Goal: Information Seeking & Learning: Learn about a topic

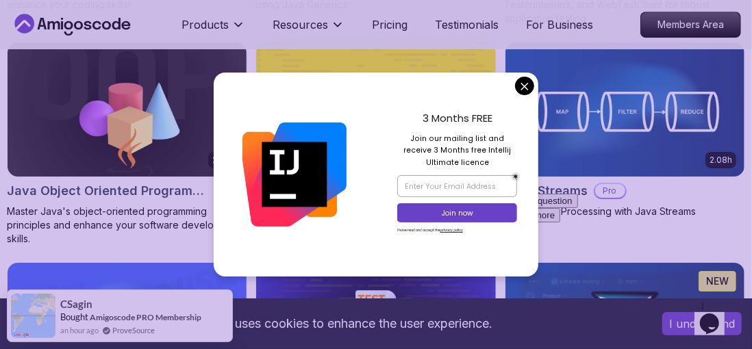
click at [532, 119] on img at bounding box center [625, 109] width 239 height 134
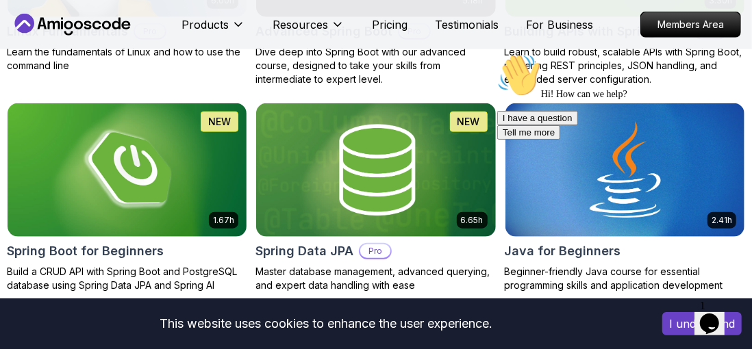
scroll to position [599, 0]
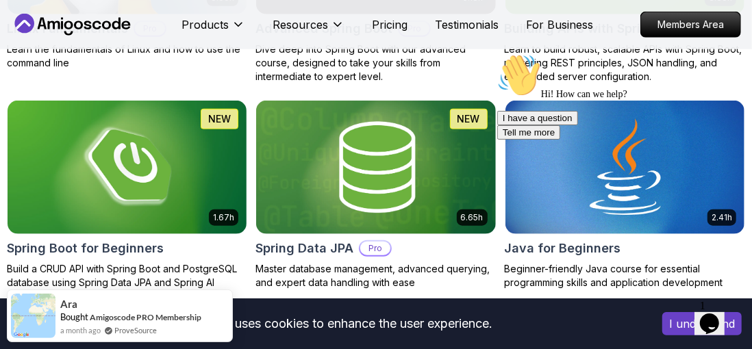
click at [193, 201] on img at bounding box center [127, 168] width 239 height 134
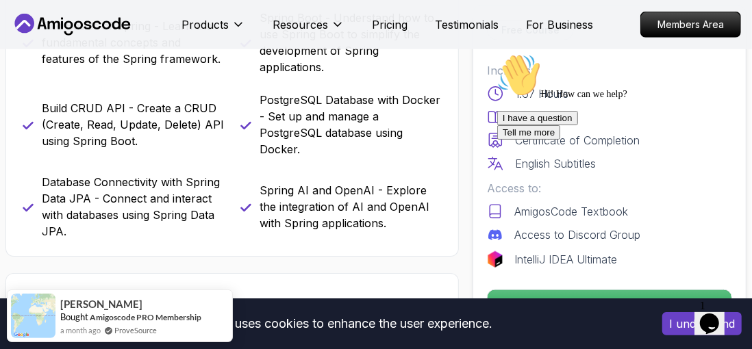
scroll to position [585, 0]
click at [560, 139] on div "I have a question Tell me more" at bounding box center [620, 124] width 247 height 29
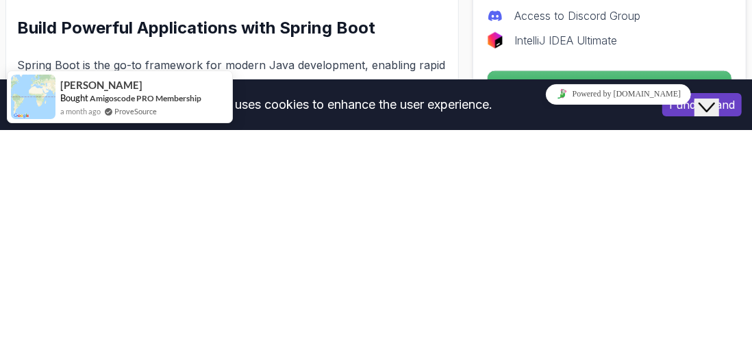
scroll to position [665, 0]
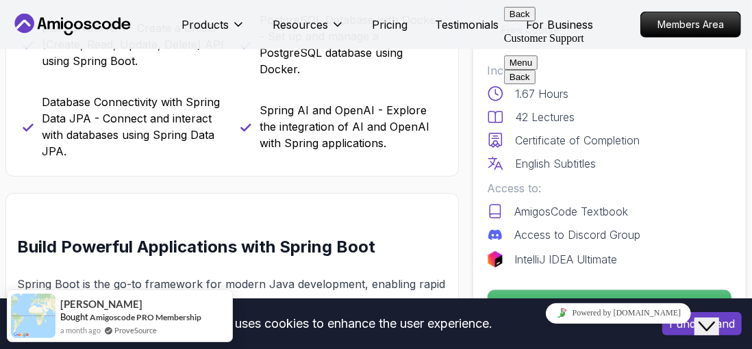
click at [511, 17] on button "Back" at bounding box center [520, 14] width 32 height 14
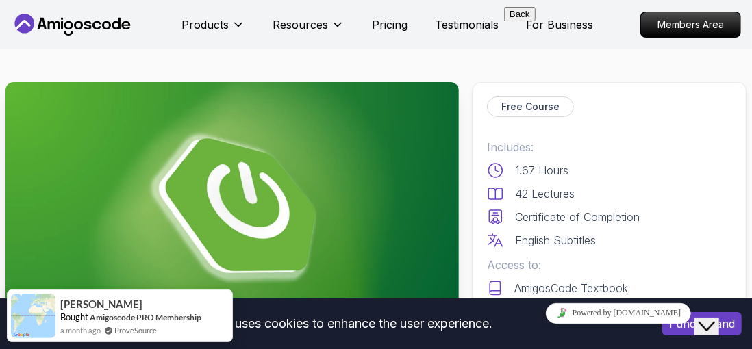
scroll to position [108, 0]
click at [707, 323] on button "Close Chat This icon closes the chat window." at bounding box center [706, 326] width 25 height 18
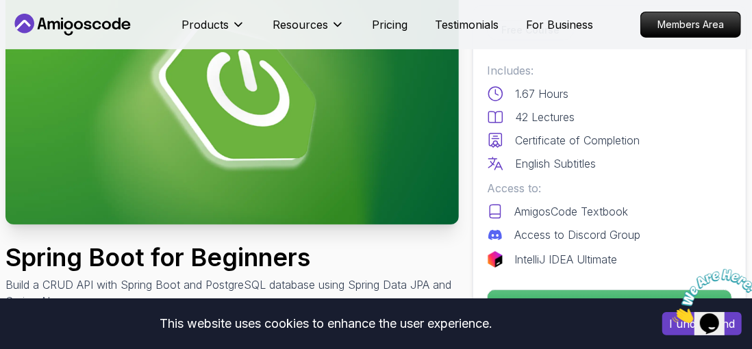
click at [637, 313] on p "Enroll for Free" at bounding box center [610, 306] width 244 height 30
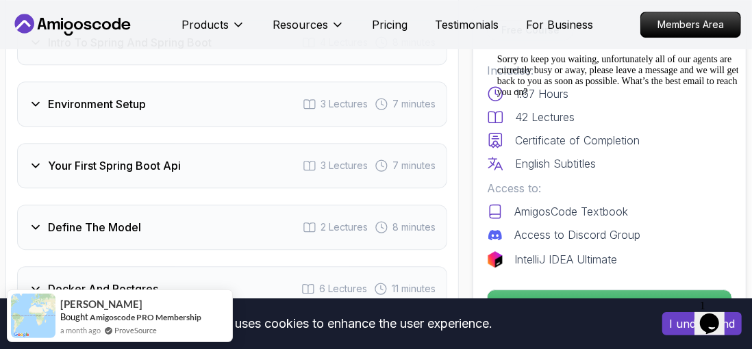
scroll to position [2008, 0]
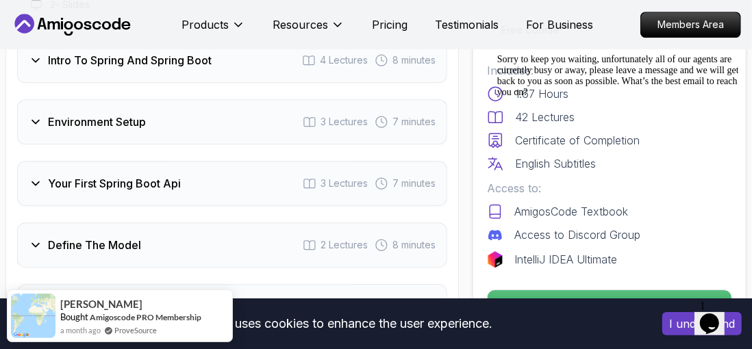
click at [234, 25] on icon at bounding box center [239, 25] width 14 height 14
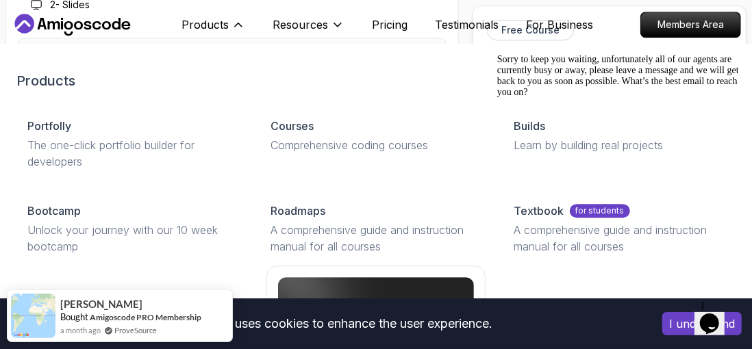
scroll to position [1978, 0]
click at [339, 131] on div "Courses" at bounding box center [376, 126] width 210 height 16
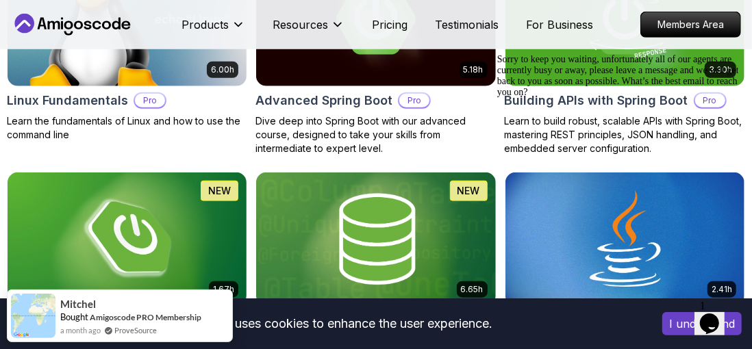
scroll to position [527, 0]
click at [497, 53] on icon "Chat attention grabber" at bounding box center [497, 53] width 0 height 0
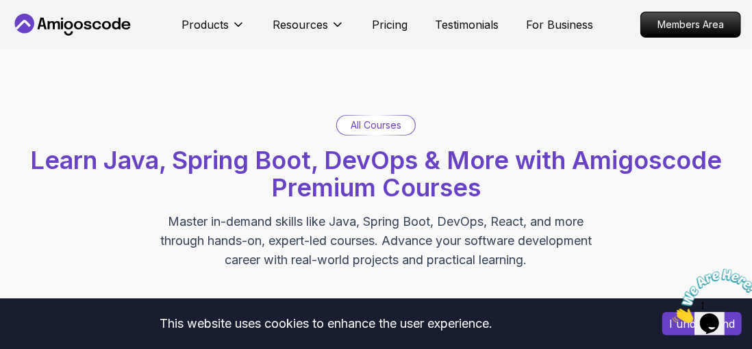
scroll to position [15, 0]
